Goal: Navigation & Orientation: Understand site structure

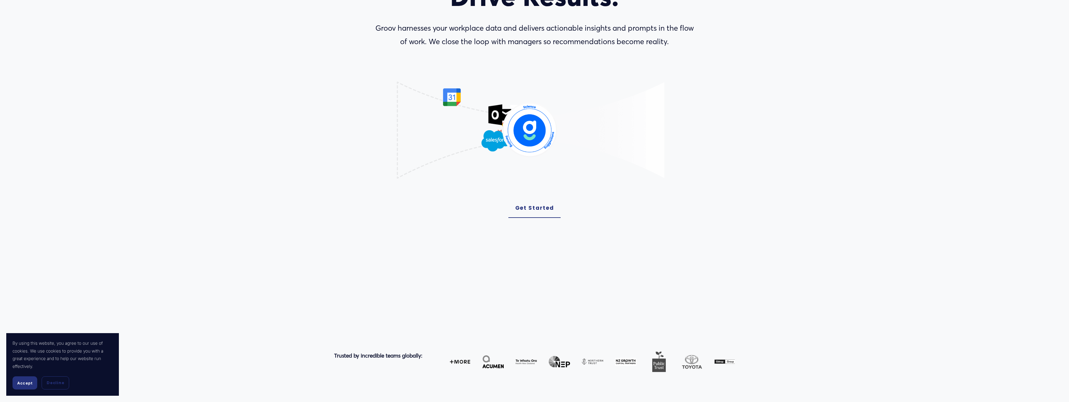
scroll to position [156, 0]
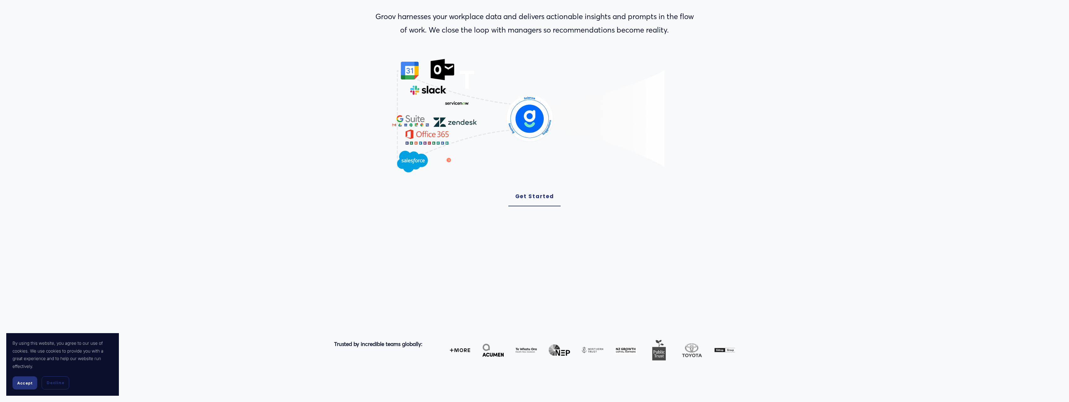
click at [532, 202] on link "Get Started" at bounding box center [534, 196] width 53 height 19
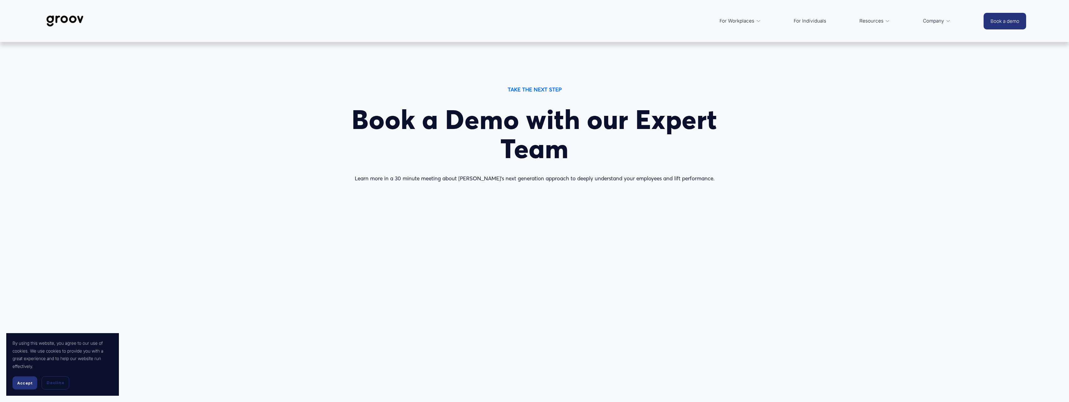
click at [0, 0] on span "Platform Overview" at bounding box center [0, 0] width 0 height 0
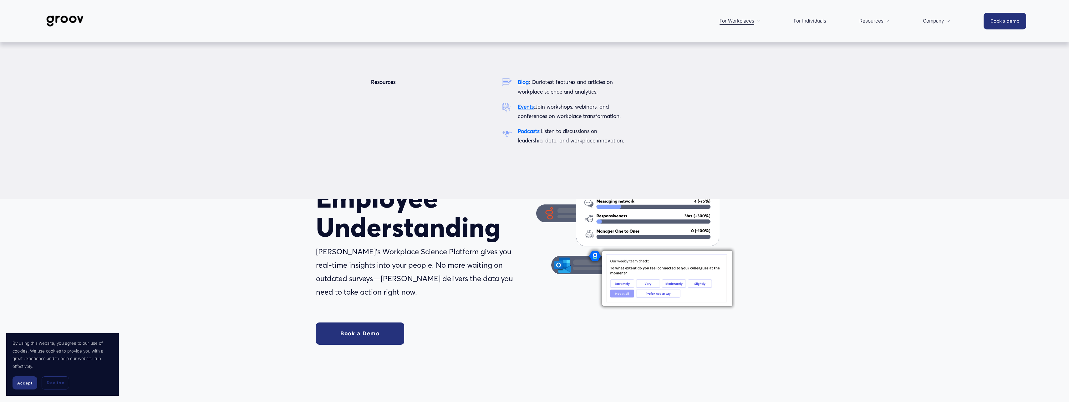
click at [869, 22] on span "Resources" at bounding box center [871, 21] width 24 height 9
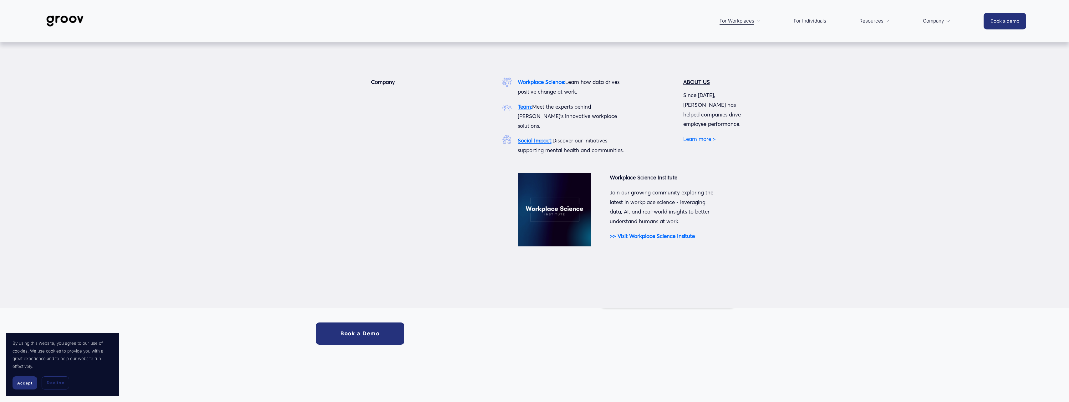
click at [932, 22] on span "Company" at bounding box center [933, 21] width 21 height 9
click at [946, 21] on icon "folder dropdown" at bounding box center [948, 21] width 5 height 5
click at [932, 20] on span "Company" at bounding box center [933, 21] width 21 height 9
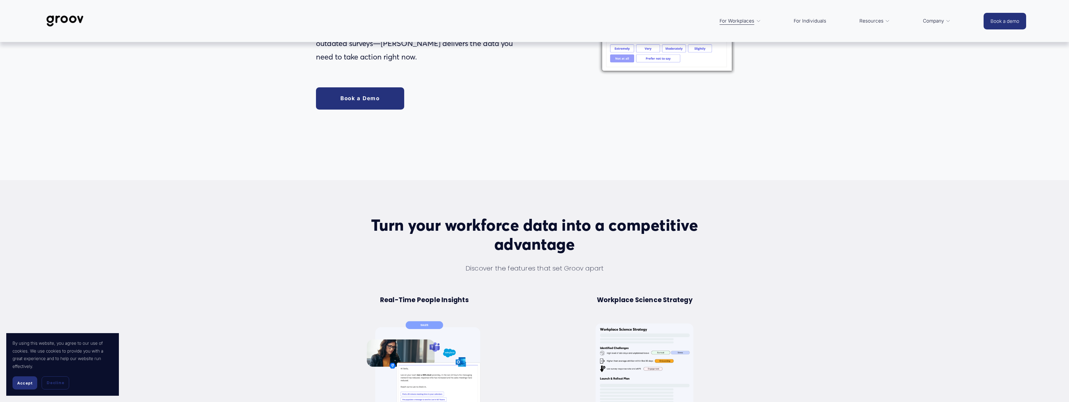
scroll to position [250, 0]
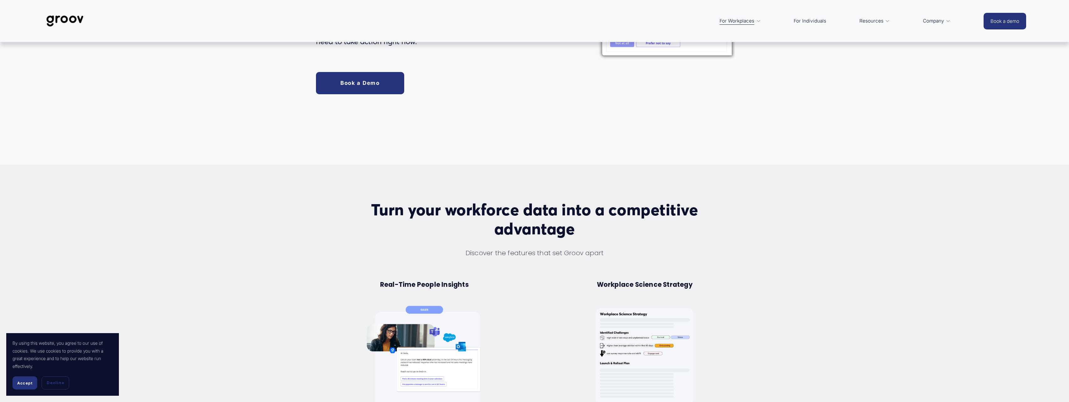
click at [807, 23] on link "For Individuals" at bounding box center [810, 20] width 39 height 15
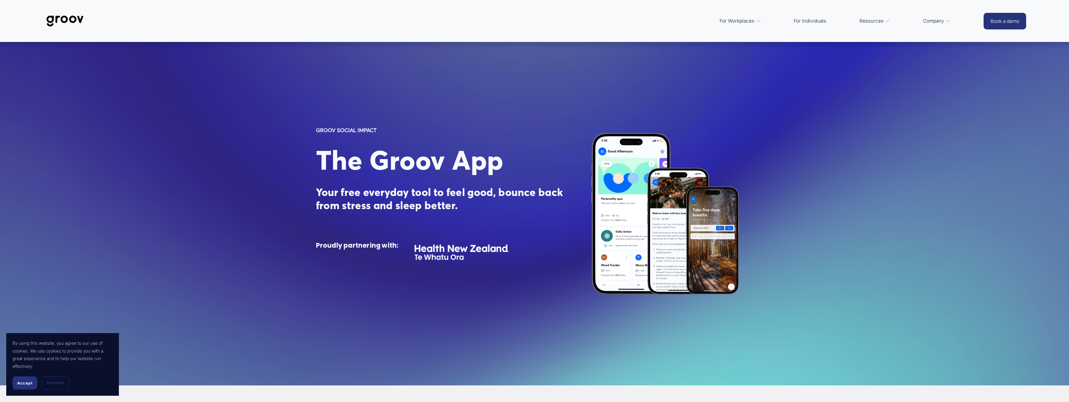
click at [0, 0] on span "Services" at bounding box center [0, 0] width 0 height 0
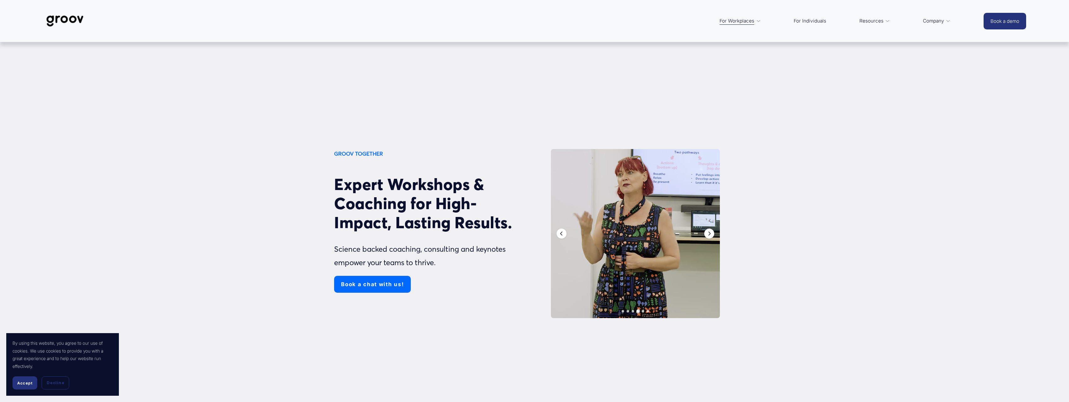
click at [819, 23] on link "For Individuals" at bounding box center [810, 20] width 39 height 15
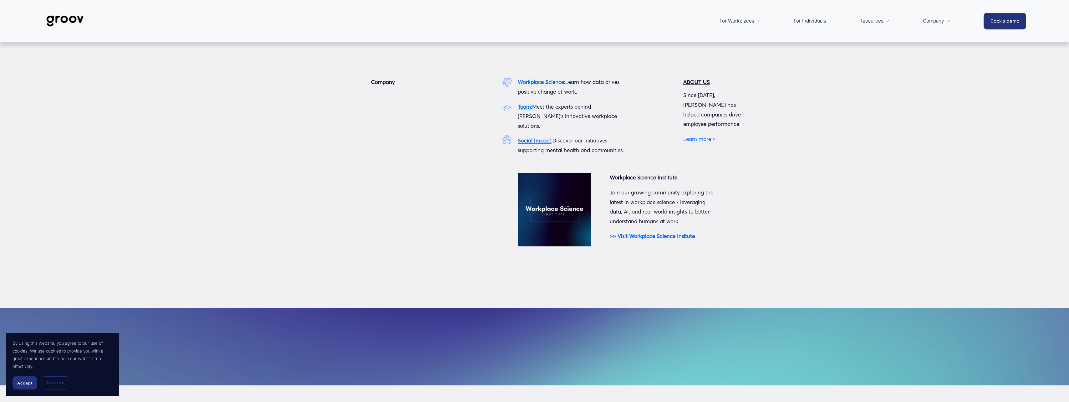
click at [935, 22] on span "Company" at bounding box center [933, 21] width 21 height 9
click at [696, 135] on link "Learn more >" at bounding box center [699, 138] width 33 height 7
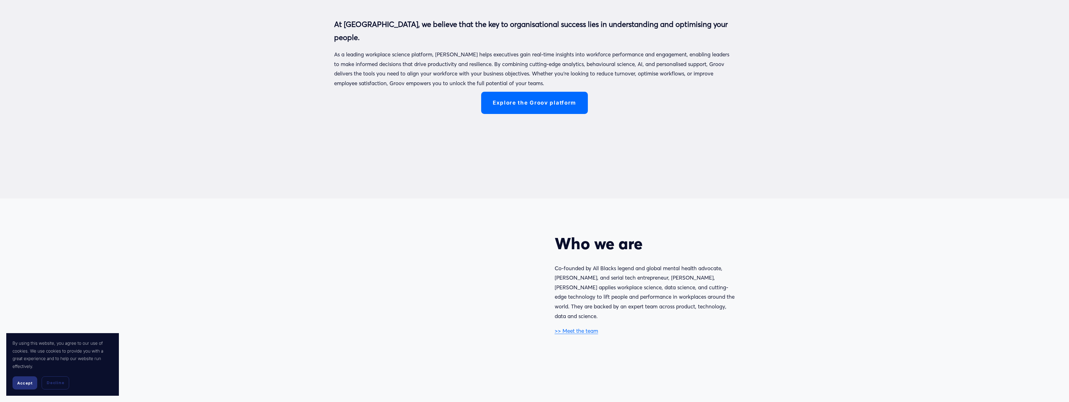
scroll to position [375, 0]
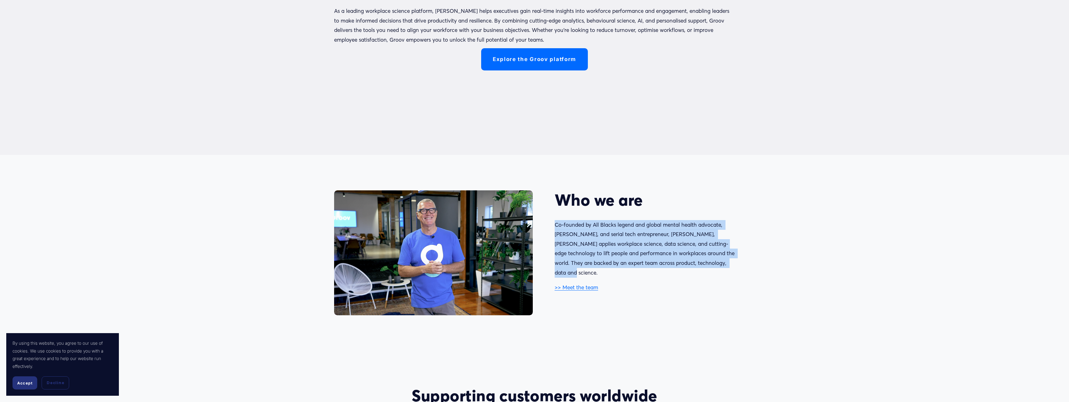
drag, startPoint x: 556, startPoint y: 225, endPoint x: 738, endPoint y: 263, distance: 186.1
click at [738, 263] on div "Who we are Co-founded by All Blacks legend and global mental health advocate, […" at bounding box center [534, 252] width 1069 height 125
copy p "Co-founded by All Blacks legend and global mental health advocate, [PERSON_NAME…"
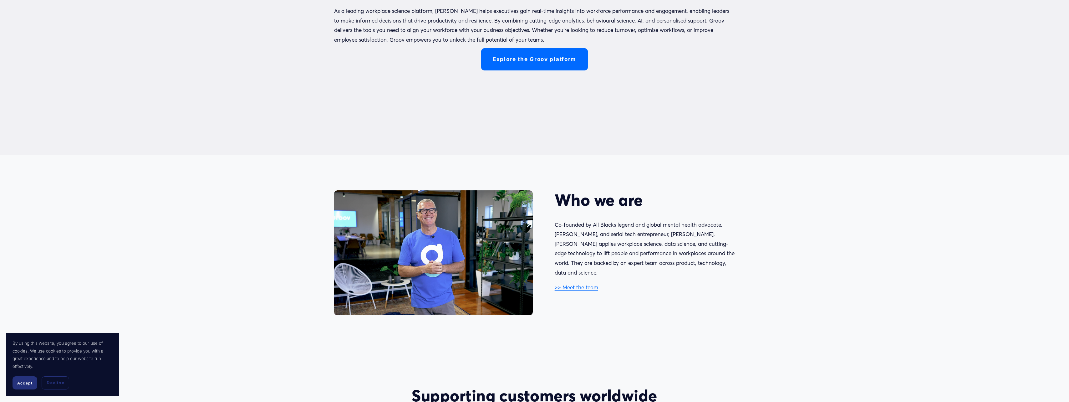
click at [640, 286] on div "Who we are Co-founded by All Blacks legend and global mental health advocate, S…" at bounding box center [645, 246] width 180 height 112
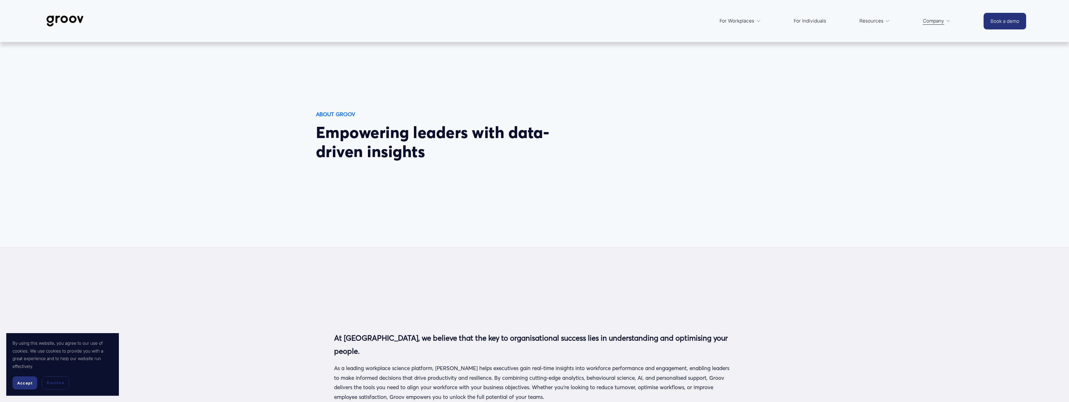
scroll to position [0, 0]
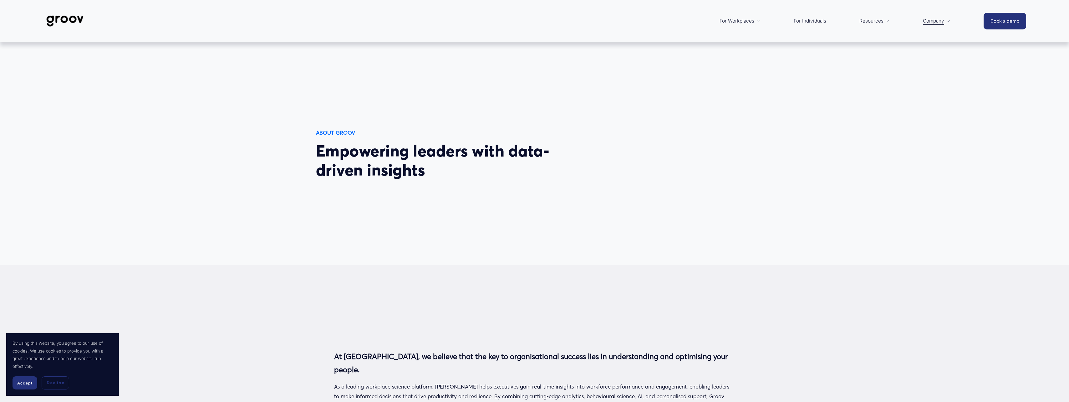
click at [807, 20] on link "For Individuals" at bounding box center [810, 20] width 39 height 15
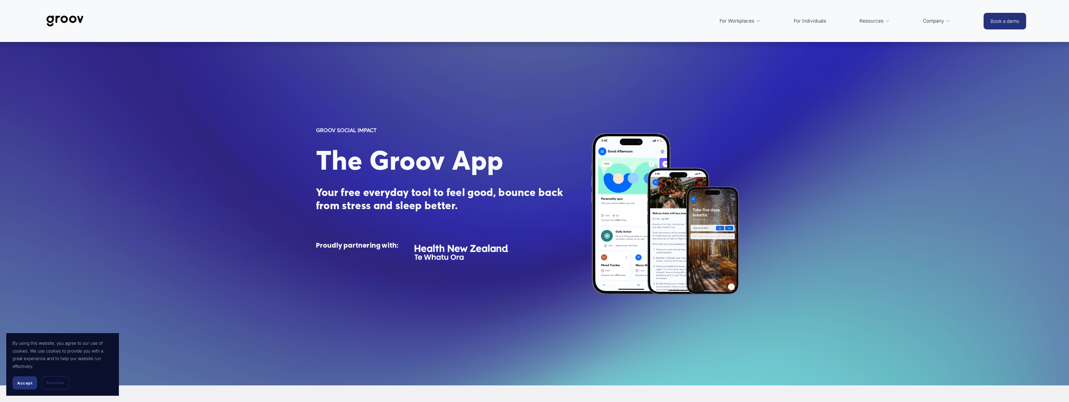
click at [57, 17] on img at bounding box center [65, 21] width 44 height 21
